Goal: Answer question/provide support: Share knowledge or assist other users

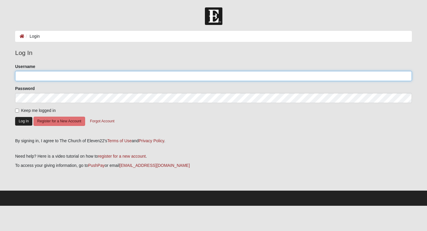
type input "lauraranneklev"
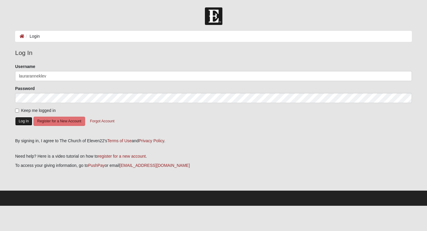
click at [24, 122] on button "Log In" at bounding box center [23, 121] width 17 height 9
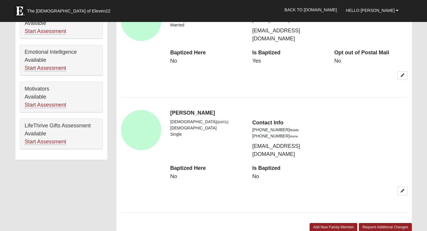
scroll to position [349, 0]
click at [400, 186] on link at bounding box center [403, 190] width 10 height 9
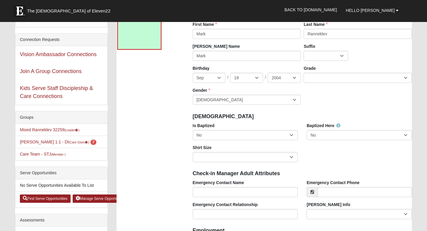
scroll to position [51, 0]
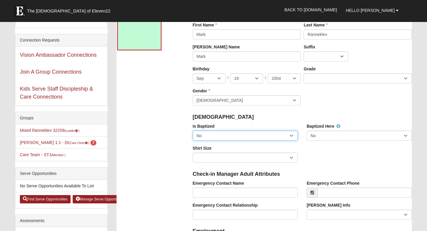
click at [291, 137] on select "No Yes" at bounding box center [245, 136] width 105 height 10
select select "True"
click at [193, 131] on select "No Yes" at bounding box center [245, 136] width 105 height 10
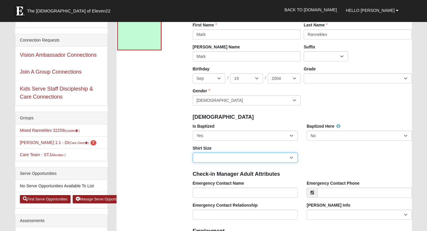
click at [292, 156] on select "Adult Small Adult Medium Adult Large Adult XL Adult XXL Adult 3XL Adult 4XL You…" at bounding box center [245, 158] width 105 height 10
select select "Adult XL"
click at [193, 153] on select "Adult Small Adult Medium Adult Large Adult XL Adult XXL Adult 3XL Adult 4XL You…" at bounding box center [245, 158] width 105 height 10
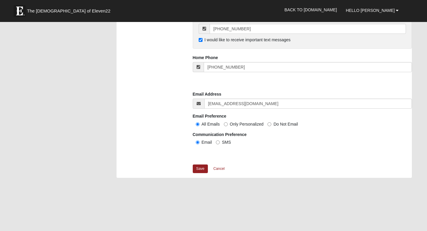
scroll to position [539, 0]
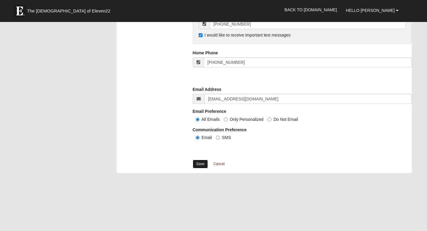
click at [198, 166] on link "Save" at bounding box center [200, 164] width 15 height 9
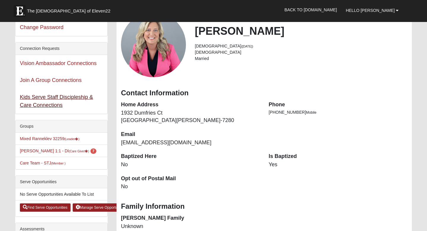
scroll to position [43, 0]
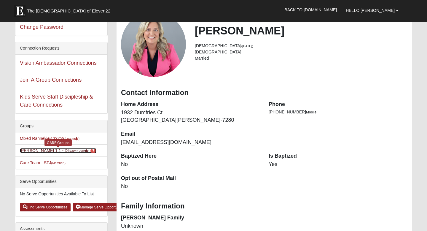
click at [46, 150] on link "Laura Ranneklev 1:1 - DI (Care Giver ) 7" at bounding box center [58, 150] width 77 height 5
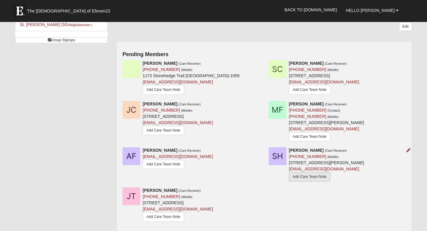
scroll to position [87, 0]
click at [306, 179] on link "Add Care Team Note" at bounding box center [310, 176] width 42 height 9
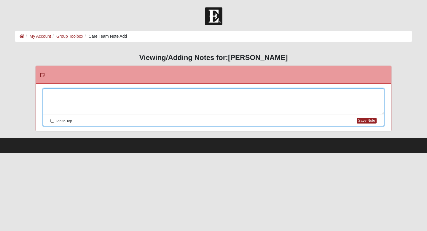
click at [141, 94] on div at bounding box center [213, 102] width 341 height 26
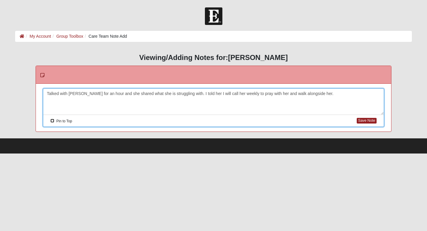
click at [53, 122] on input "Pin to Top" at bounding box center [52, 121] width 4 height 4
click at [363, 121] on button "Save Note" at bounding box center [367, 121] width 20 height 6
checkbox input "false"
